Goal: Find specific page/section: Find specific page/section

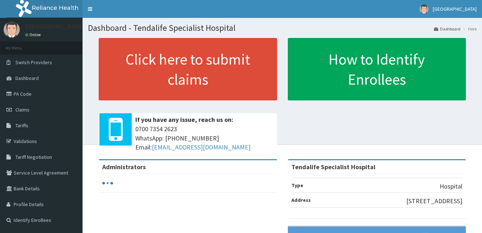
click at [16, 125] on span "Tariffs" at bounding box center [21, 125] width 13 height 6
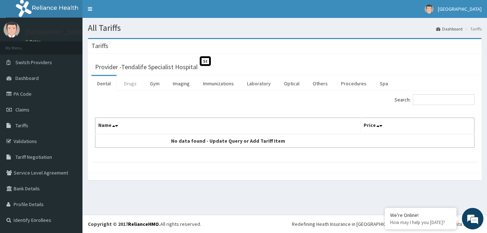
click at [131, 81] on link "Drugs" at bounding box center [130, 83] width 24 height 15
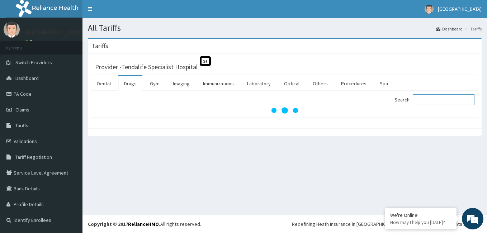
click at [434, 102] on input "Search:" at bounding box center [444, 99] width 62 height 11
type input "K"
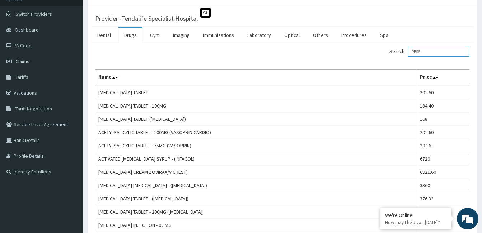
scroll to position [44, 0]
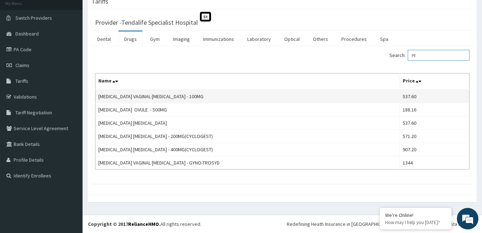
type input "P"
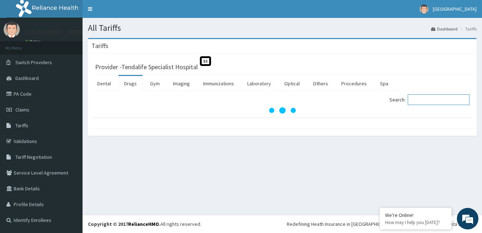
scroll to position [0, 0]
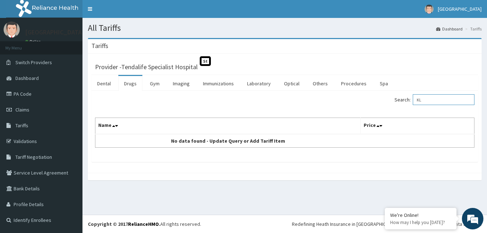
type input "K"
